Goal: Check status

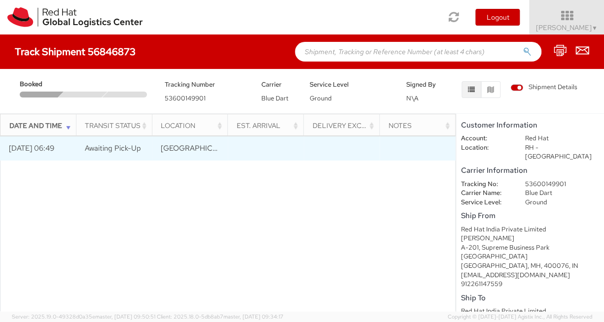
click at [80, 150] on td "Awaiting Pick-Up" at bounding box center [114, 148] width 76 height 25
click at [38, 147] on td "[DATE] 06:49" at bounding box center [38, 148] width 76 height 25
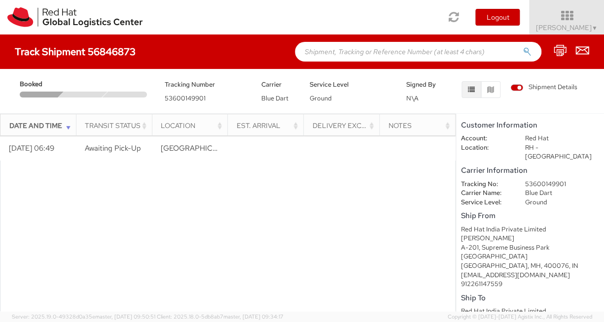
click at [190, 100] on span "53600149901" at bounding box center [185, 98] width 41 height 8
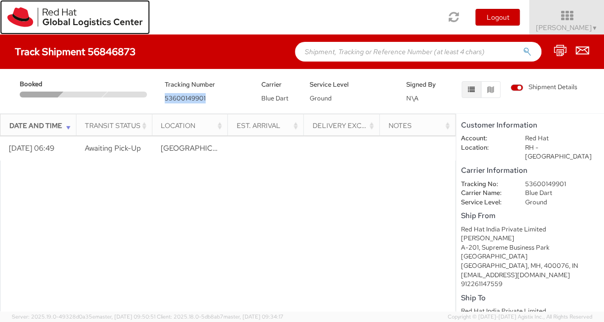
click at [64, 22] on img at bounding box center [74, 17] width 135 height 20
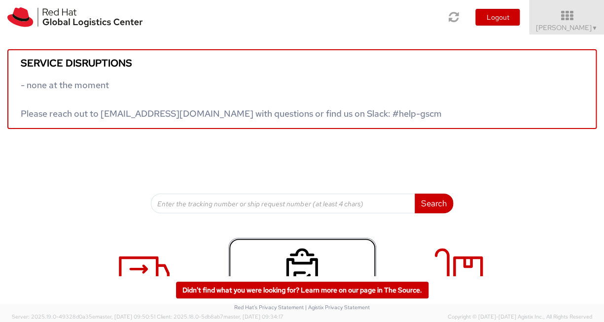
click at [304, 260] on icon at bounding box center [301, 272] width 51 height 49
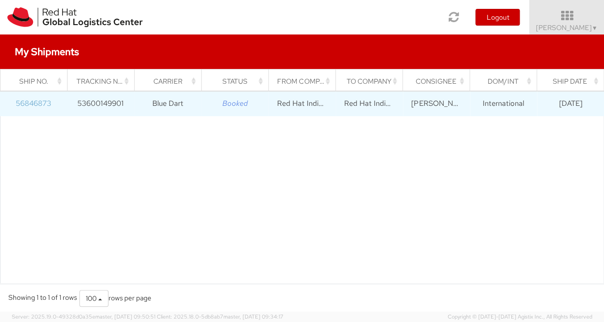
click at [26, 108] on link "56846873" at bounding box center [33, 104] width 35 height 10
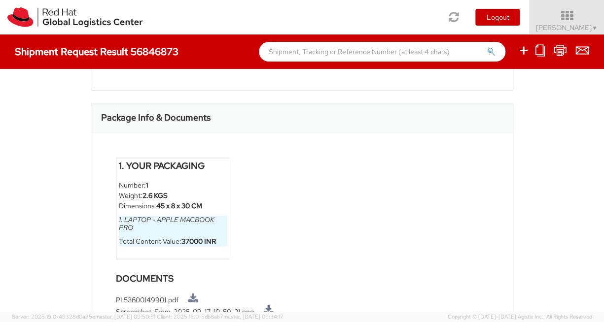
scroll to position [591, 0]
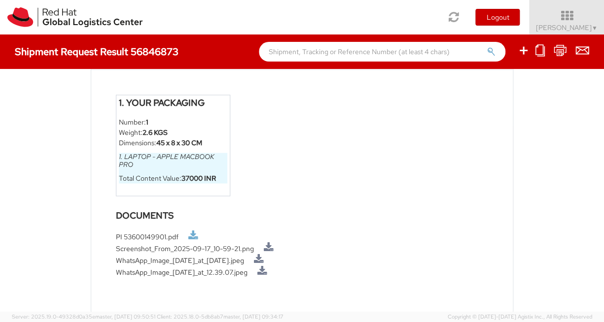
click at [193, 236] on link at bounding box center [193, 236] width 10 height 10
